Goal: Information Seeking & Learning: Learn about a topic

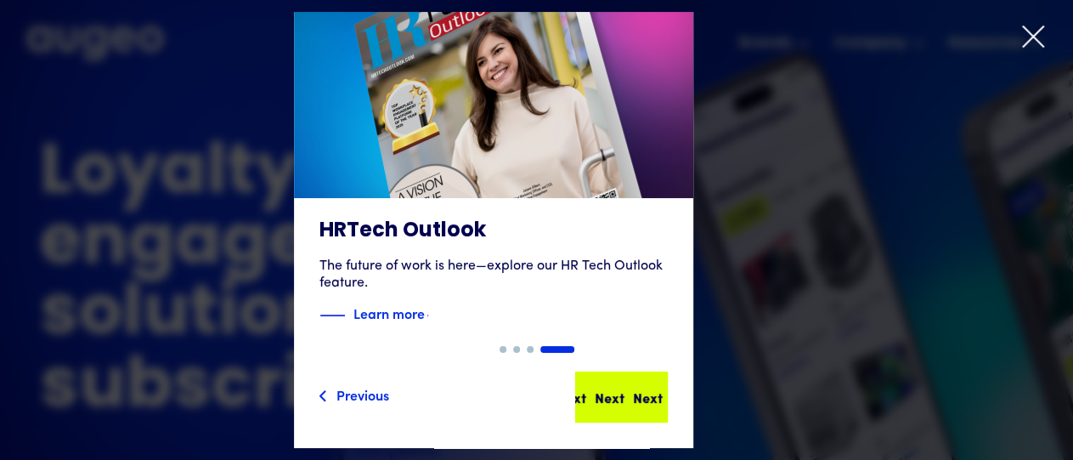
click at [649, 388] on div "Next" at bounding box center [634, 397] width 30 height 20
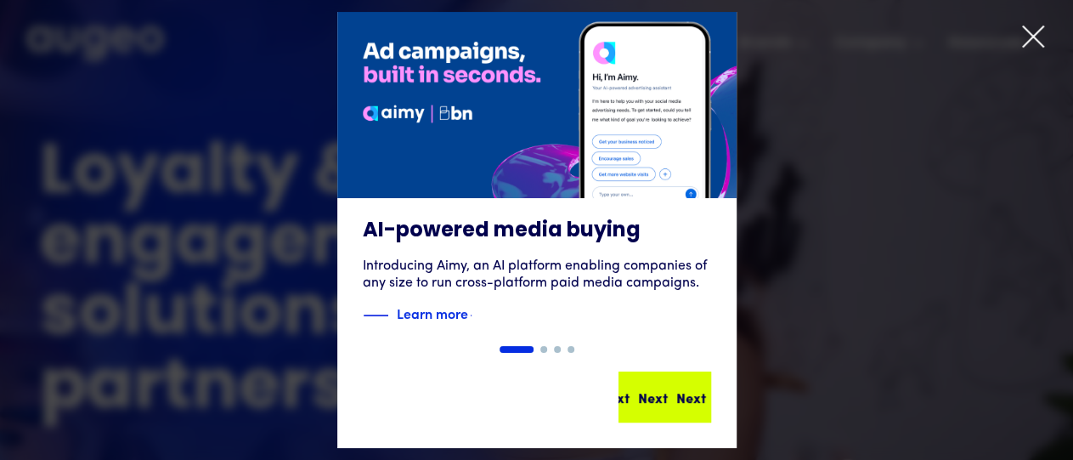
click at [658, 399] on div "Next Next Next Next" at bounding box center [672, 397] width 153 height 20
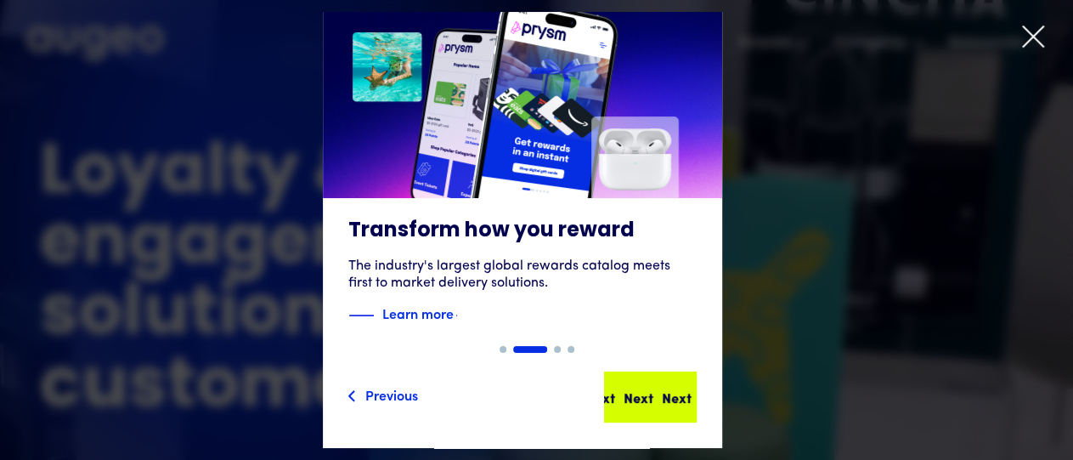
click at [671, 403] on div "Next" at bounding box center [664, 397] width 30 height 20
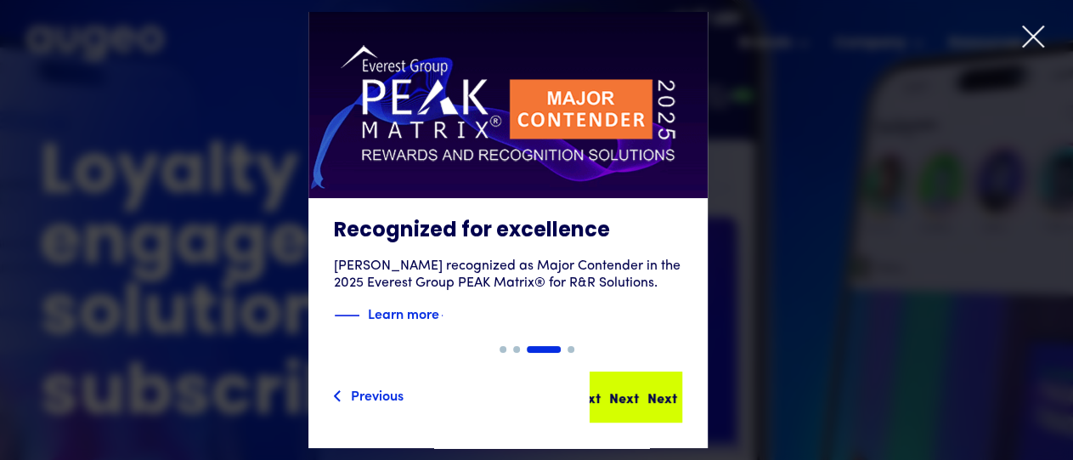
click at [639, 397] on div "Next" at bounding box center [624, 397] width 30 height 20
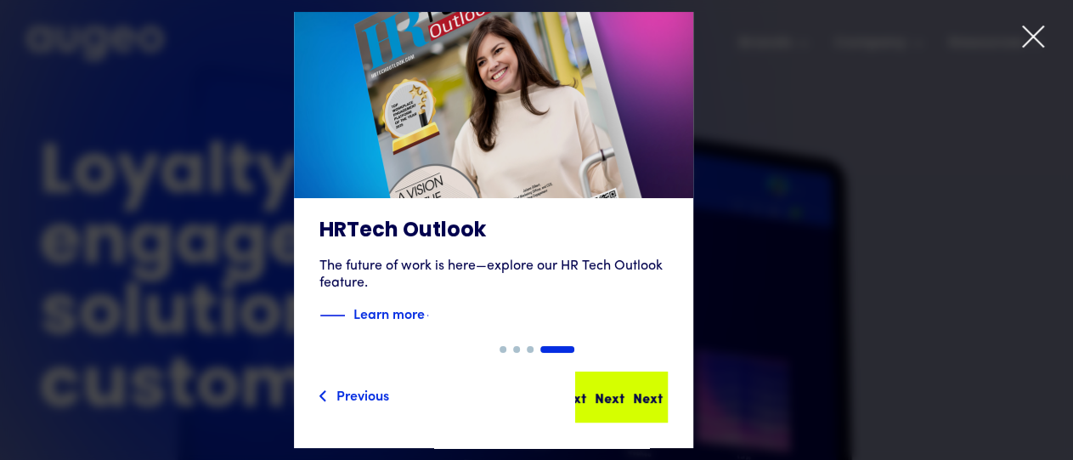
click at [652, 388] on div "Next" at bounding box center [642, 397] width 30 height 20
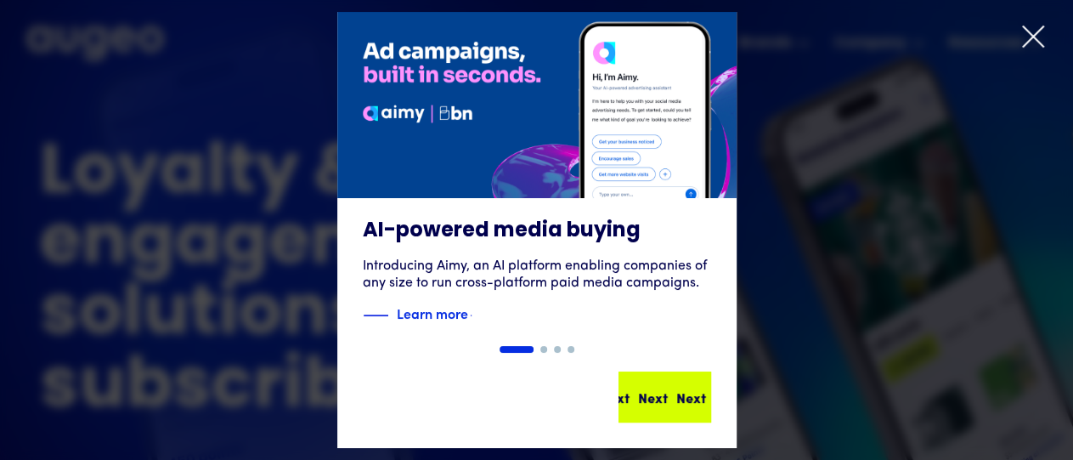
click at [676, 400] on div "Next" at bounding box center [691, 397] width 30 height 20
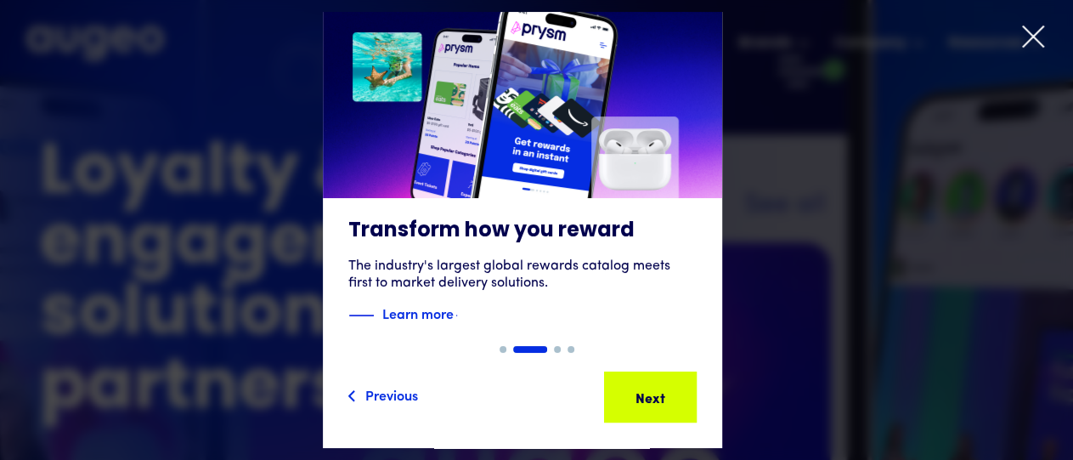
click at [1029, 35] on icon at bounding box center [1032, 36] width 25 height 25
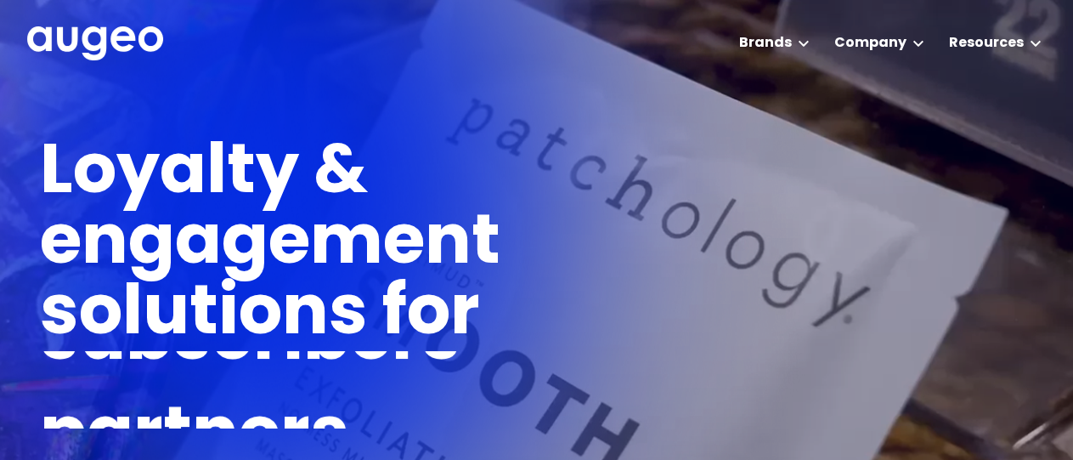
click at [402, 40] on div "Workplace solutions Employee recognition & rewards Channel Loyalty Sales incent…" at bounding box center [536, 42] width 1019 height 84
